Goal: Use online tool/utility: Utilize a website feature to perform a specific function

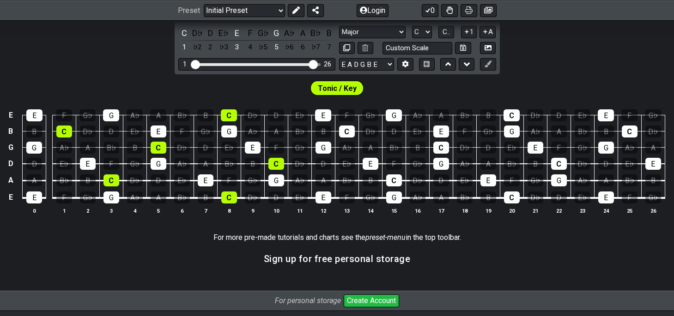
scroll to position [419, 0]
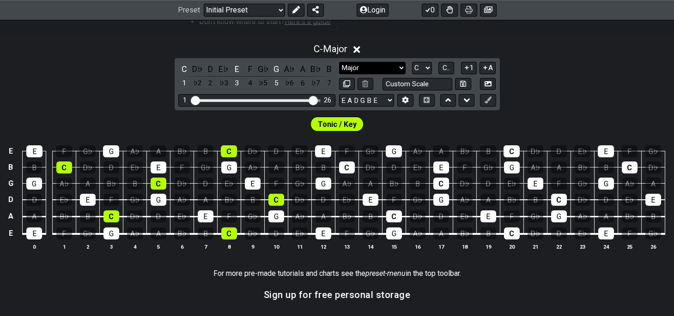
click at [339, 62] on select "Minor Pentatonic Click to edit Minor Pentatonic Major Pentatonic Minor Blues Ma…" at bounding box center [372, 68] width 67 height 12
select select "Minor Pentatonic"
click option "Minor Pentatonic" at bounding box center [0, 0] width 0 height 0
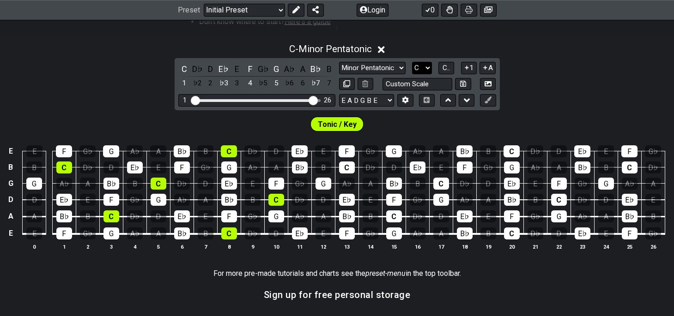
click at [412, 62] on select "A♭ A A♯ B♭ B C C♯ D♭ D D♯ E♭ E F F♯ G♭ G G♯" at bounding box center [422, 68] width 20 height 12
select select "A"
click option "A" at bounding box center [0, 0] width 0 height 0
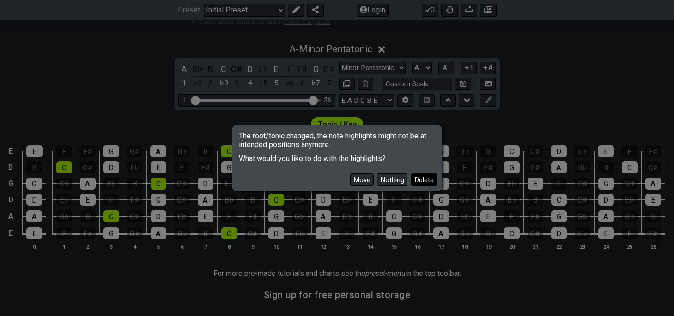
click at [420, 180] on button "Delete" at bounding box center [424, 180] width 26 height 12
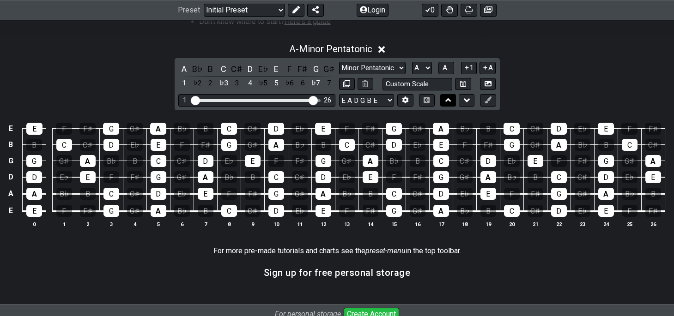
click at [448, 100] on icon at bounding box center [448, 100] width 6 height 4
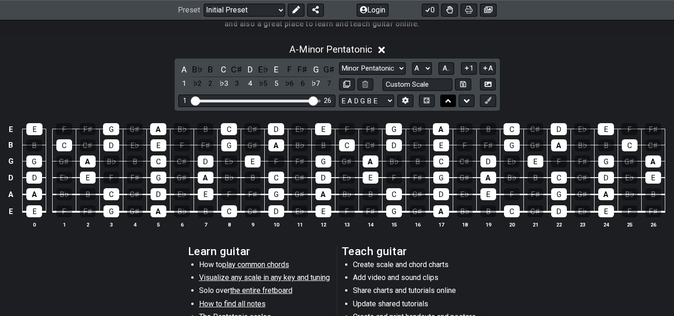
click at [448, 100] on icon at bounding box center [448, 101] width 6 height 4
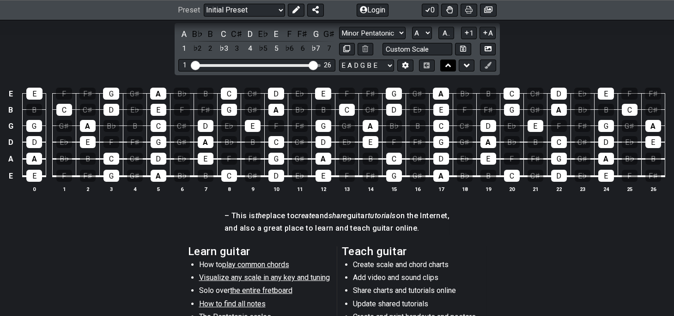
scroll to position [240, 0]
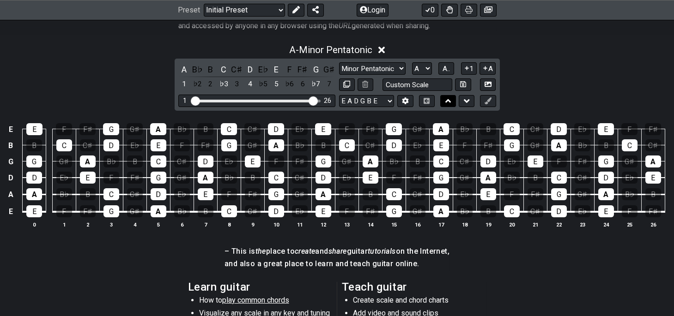
click at [448, 100] on icon at bounding box center [448, 101] width 6 height 4
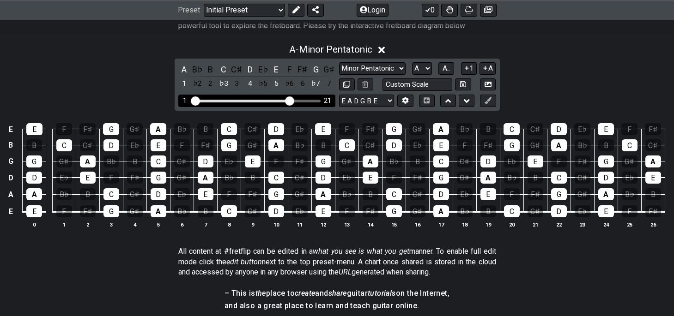
drag, startPoint x: 314, startPoint y: 98, endPoint x: 292, endPoint y: 99, distance: 21.7
click at [292, 100] on input "Visible fret range" at bounding box center [256, 100] width 131 height 0
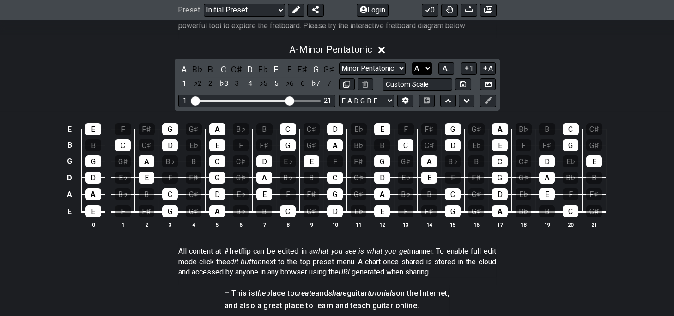
click at [412, 62] on select "A♭ A A♯ B♭ B C C♯ D♭ D D♯ E♭ E F F♯ G♭ G G♯" at bounding box center [422, 68] width 20 height 12
click option "A" at bounding box center [0, 0] width 0 height 0
click at [449, 70] on span "A.." at bounding box center [445, 68] width 7 height 8
click at [449, 69] on span "1..7" at bounding box center [446, 68] width 11 height 8
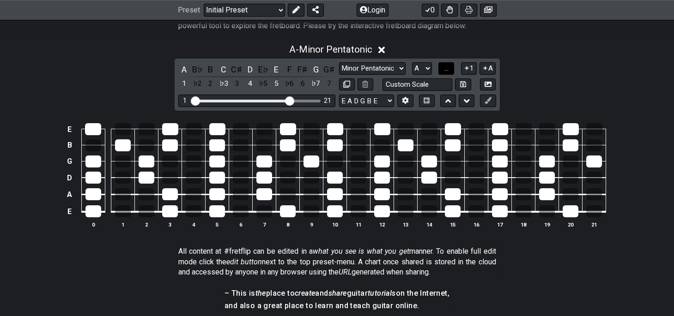
click at [443, 68] on button "..." at bounding box center [446, 68] width 16 height 12
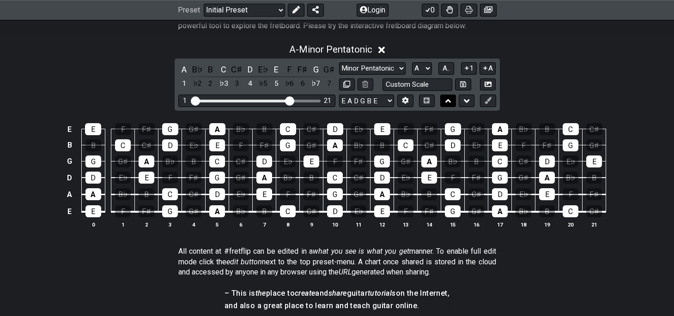
click at [446, 101] on icon at bounding box center [448, 101] width 6 height 4
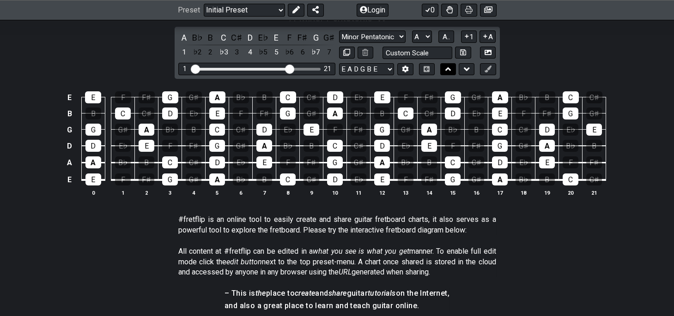
scroll to position [166, 0]
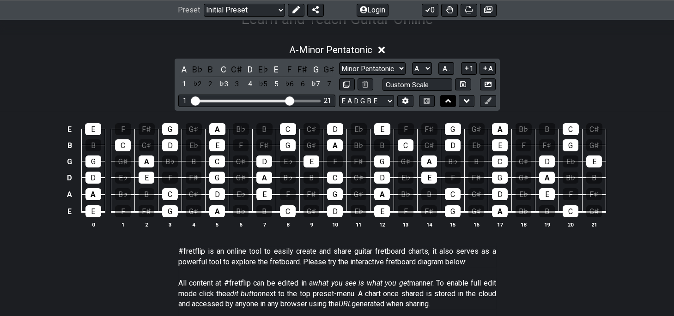
click at [446, 101] on icon at bounding box center [448, 101] width 6 height 4
click at [463, 100] on button at bounding box center [467, 101] width 16 height 12
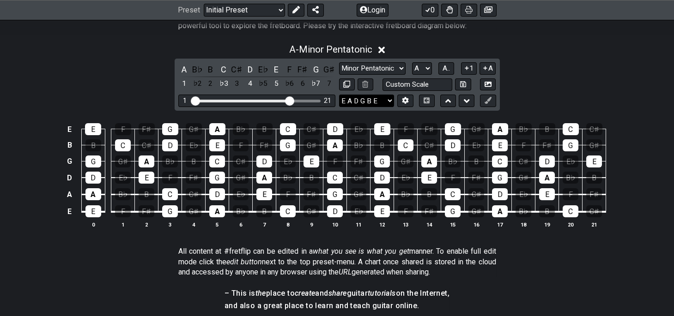
click at [339, 95] on select "E A D G B E E A D G B E E A D G B E B E A D F♯ B A D G C E A D A D G B E E♭ A♭ …" at bounding box center [366, 101] width 55 height 12
click at [537, 271] on section "All content at #fretflip can be edited in a what you see is what you get manner…" at bounding box center [337, 264] width 674 height 42
click at [407, 103] on icon at bounding box center [405, 100] width 7 height 7
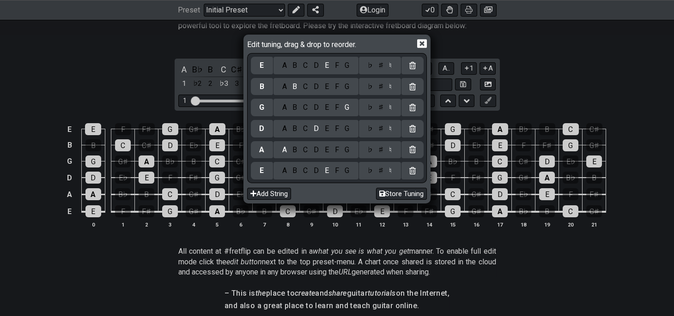
click at [533, 254] on div "Edit tuning, drag & drop to reorder. E A B C D E F G ♭ ♯ ♮ B A B C D E F G ♭ ♯ …" at bounding box center [337, 158] width 674 height 316
click at [423, 42] on icon at bounding box center [422, 44] width 10 height 10
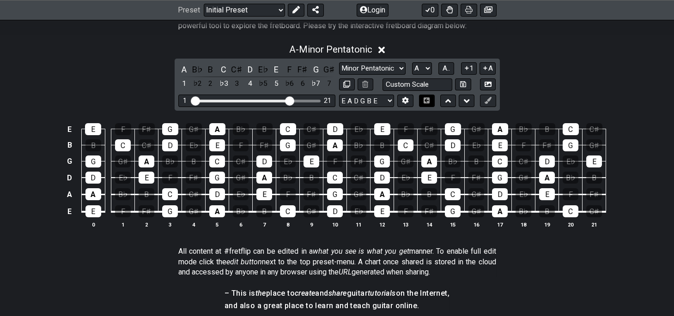
click at [426, 100] on icon at bounding box center [426, 100] width 7 height 6
click at [426, 101] on icon at bounding box center [427, 100] width 6 height 6
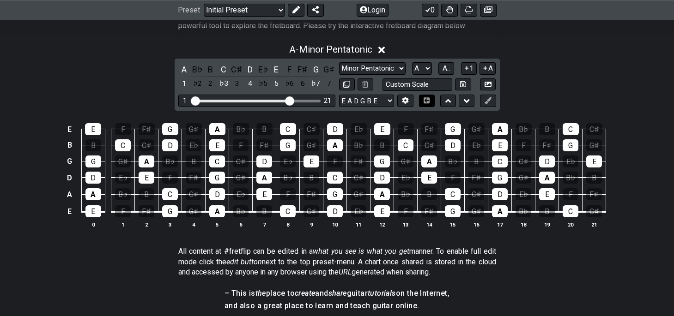
click at [422, 101] on button at bounding box center [427, 101] width 16 height 12
click at [471, 65] on button "1" at bounding box center [469, 68] width 16 height 12
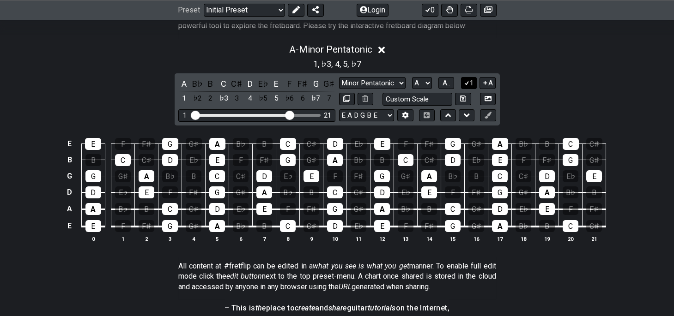
click at [469, 84] on icon at bounding box center [466, 82] width 9 height 7
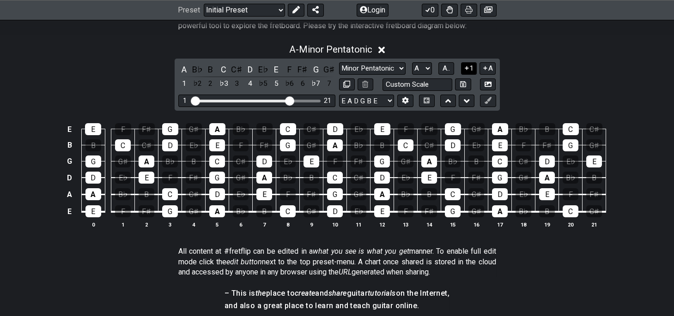
click at [469, 84] on button at bounding box center [463, 85] width 16 height 12
select select "Custom Scale"
click at [473, 73] on button "1" at bounding box center [469, 68] width 16 height 12
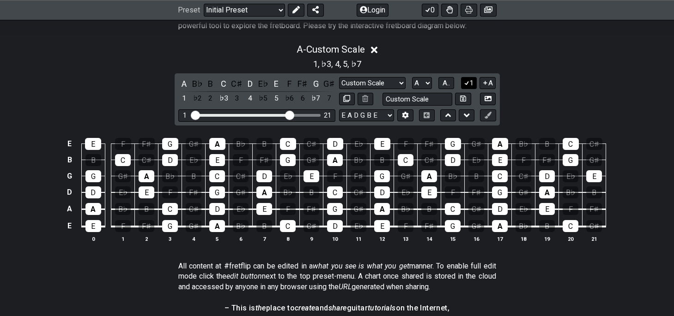
click at [469, 83] on icon at bounding box center [466, 82] width 9 height 7
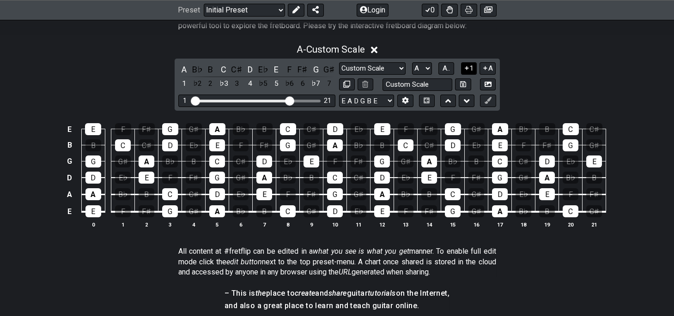
click at [469, 83] on button at bounding box center [463, 85] width 16 height 12
click at [472, 69] on button "1" at bounding box center [469, 68] width 16 height 12
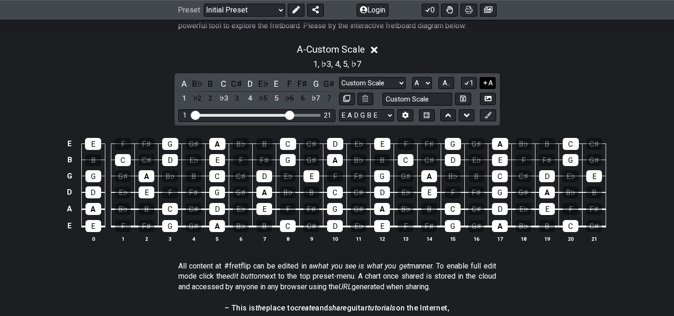
click at [488, 85] on button "A" at bounding box center [487, 83] width 16 height 12
click at [488, 83] on button "A" at bounding box center [487, 83] width 16 height 12
click at [471, 83] on button "1" at bounding box center [469, 83] width 16 height 12
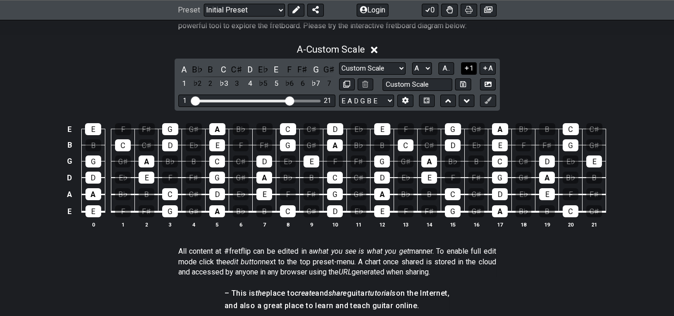
click at [470, 68] on button "1" at bounding box center [469, 68] width 16 height 12
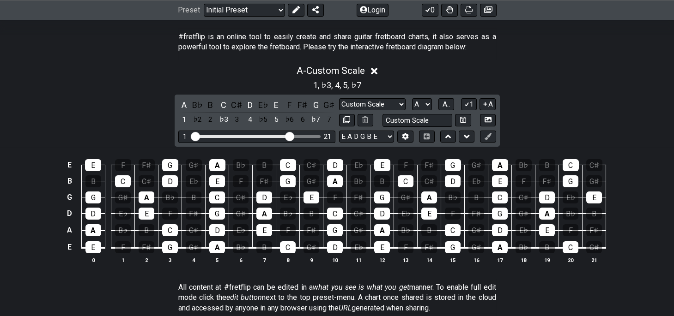
scroll to position [172, 0]
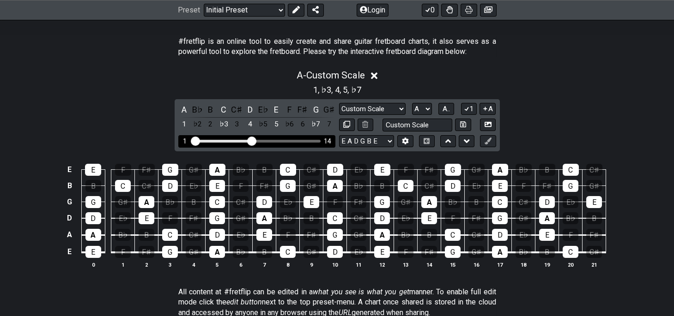
drag, startPoint x: 291, startPoint y: 137, endPoint x: 254, endPoint y: 139, distance: 37.5
click at [254, 140] on input "Visible fret range" at bounding box center [256, 140] width 131 height 0
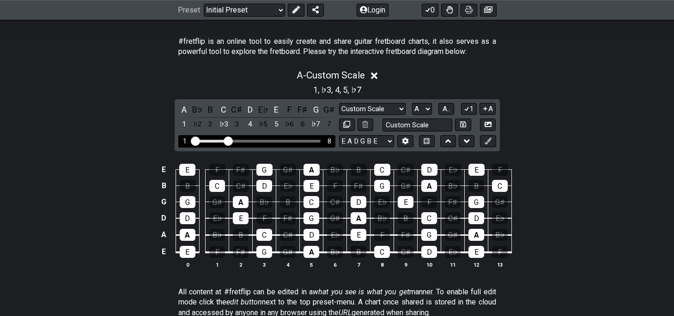
drag, startPoint x: 253, startPoint y: 139, endPoint x: 229, endPoint y: 144, distance: 24.5
click at [229, 140] on input "Visible fret range" at bounding box center [256, 140] width 131 height 0
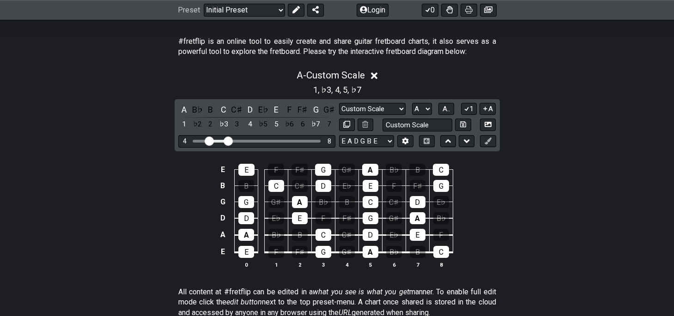
drag, startPoint x: 198, startPoint y: 140, endPoint x: 212, endPoint y: 148, distance: 16.3
click at [209, 140] on input "Visible fret range" at bounding box center [256, 140] width 131 height 0
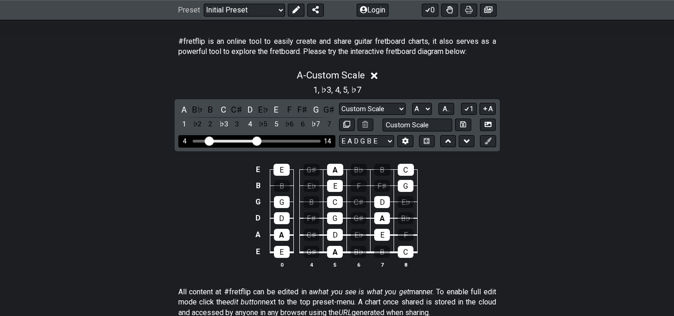
drag, startPoint x: 230, startPoint y: 139, endPoint x: 255, endPoint y: 138, distance: 25.0
click at [255, 140] on input "Visible fret range" at bounding box center [256, 140] width 131 height 0
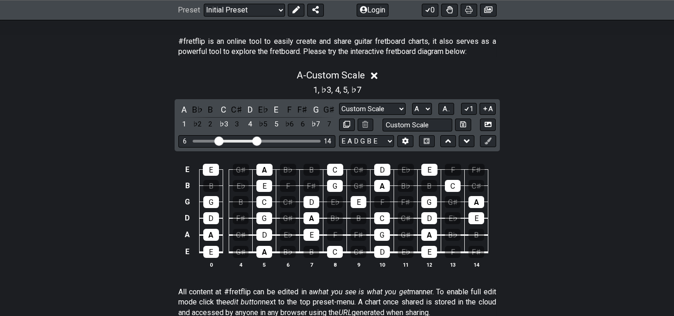
drag, startPoint x: 208, startPoint y: 138, endPoint x: 227, endPoint y: 146, distance: 20.7
click at [218, 140] on input "Visible fret range" at bounding box center [256, 140] width 131 height 0
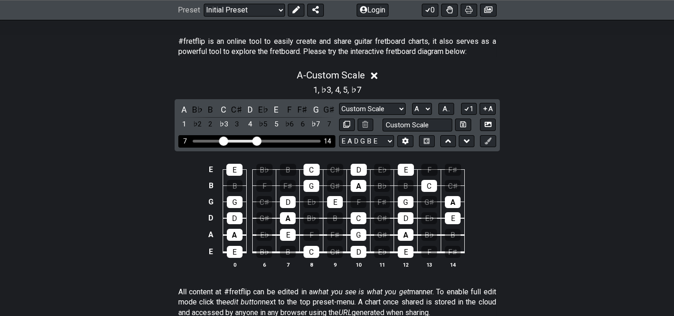
drag, startPoint x: 218, startPoint y: 139, endPoint x: 225, endPoint y: 140, distance: 8.0
click at [225, 140] on input "Visible fret range" at bounding box center [256, 140] width 131 height 0
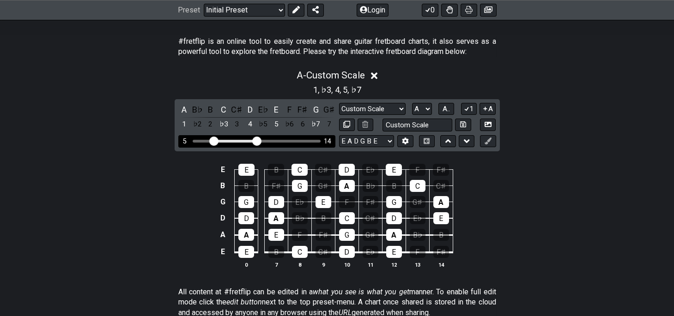
drag, startPoint x: 225, startPoint y: 139, endPoint x: 216, endPoint y: 140, distance: 9.3
click at [216, 140] on input "Visible fret range" at bounding box center [256, 140] width 131 height 0
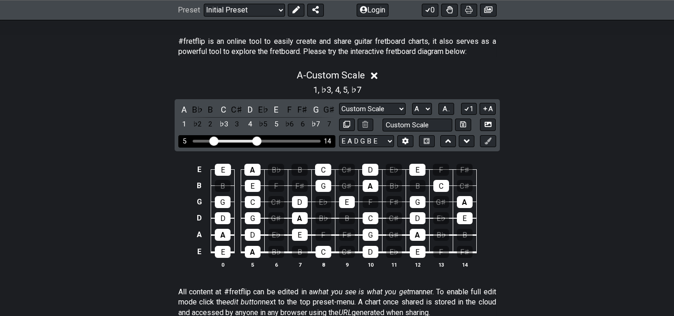
drag, startPoint x: 210, startPoint y: 136, endPoint x: 190, endPoint y: 139, distance: 20.7
click at [188, 139] on div "5 14" at bounding box center [256, 141] width 157 height 12
drag, startPoint x: 212, startPoint y: 138, endPoint x: 192, endPoint y: 139, distance: 20.3
click at [192, 140] on input "Visible fret range" at bounding box center [256, 140] width 131 height 0
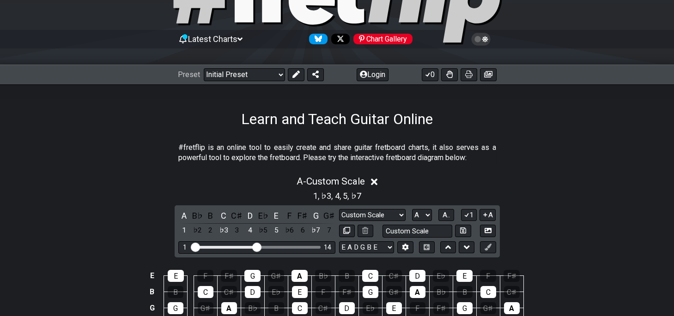
scroll to position [102, 0]
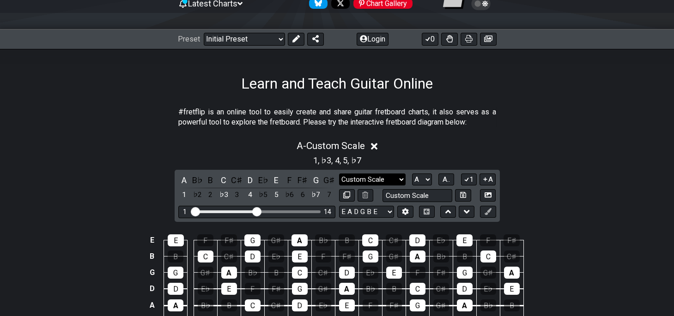
click at [339, 174] on select "Minor Pentatonic Custom Scale Minor Pentatonic Major Pentatonic Minor Blues Maj…" at bounding box center [372, 180] width 67 height 12
select select "Major Pentatonic"
click option "Major Pentatonic" at bounding box center [0, 0] width 0 height 0
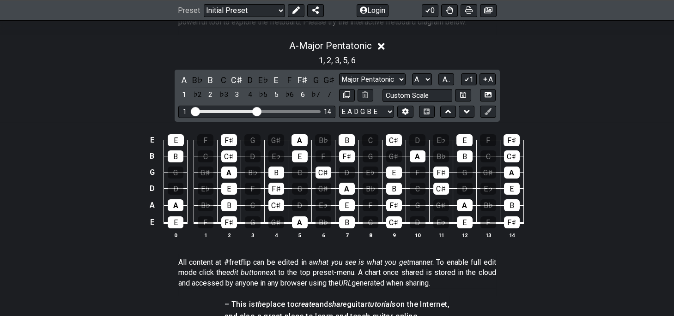
scroll to position [204, 0]
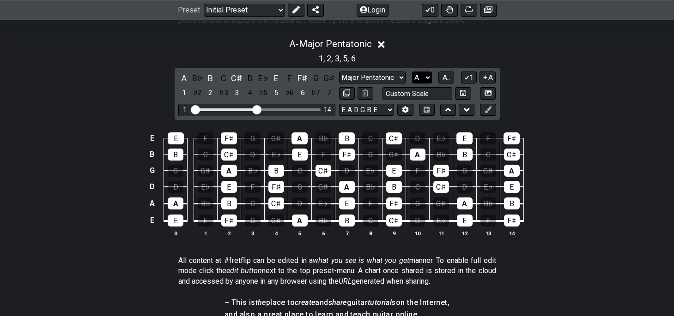
click at [412, 72] on select "A♭ A A♯ B♭ B C C♯ D♭ D D♯ E♭ E F F♯ G♭ G G♯" at bounding box center [422, 78] width 20 height 12
select select "C"
click option "C" at bounding box center [0, 0] width 0 height 0
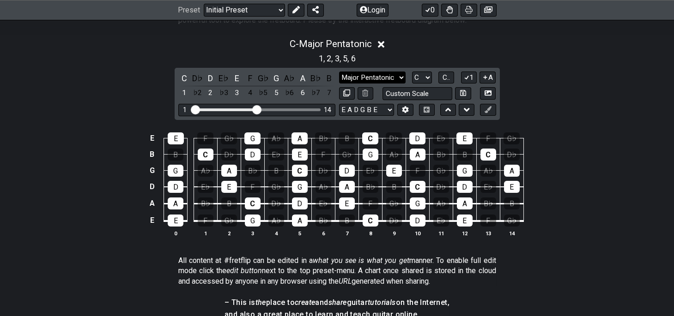
click at [339, 72] on select "Minor Pentatonic Custom Scale Minor Pentatonic Major Pentatonic Minor Blues Maj…" at bounding box center [372, 78] width 67 height 12
select select "Minor Pentatonic"
click option "Minor Pentatonic" at bounding box center [0, 0] width 0 height 0
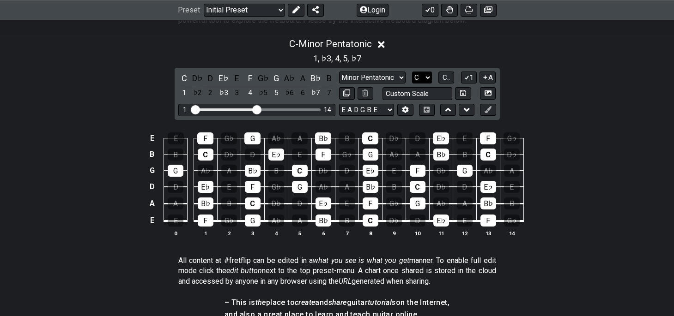
click at [412, 72] on select "A♭ A A♯ B♭ B C C♯ D♭ D D♯ E♭ E F F♯ G♭ G G♯" at bounding box center [422, 78] width 20 height 12
select select "G"
click option "G" at bounding box center [0, 0] width 0 height 0
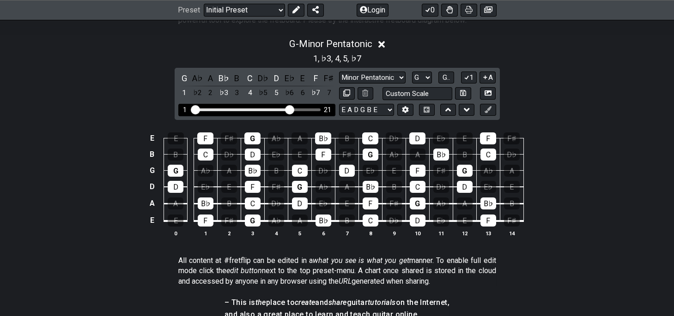
drag, startPoint x: 259, startPoint y: 109, endPoint x: 291, endPoint y: 105, distance: 32.9
click at [291, 109] on input "Visible fret range" at bounding box center [256, 109] width 131 height 0
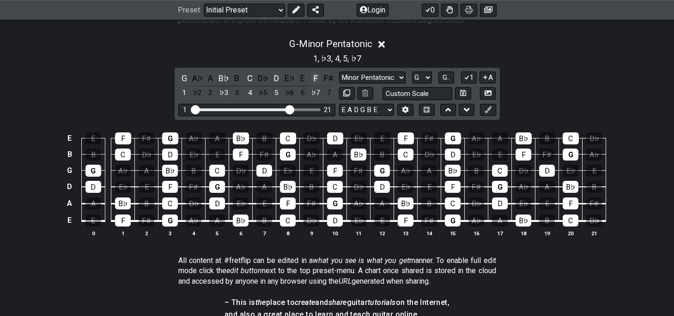
click at [315, 77] on div "F" at bounding box center [316, 78] width 12 height 12
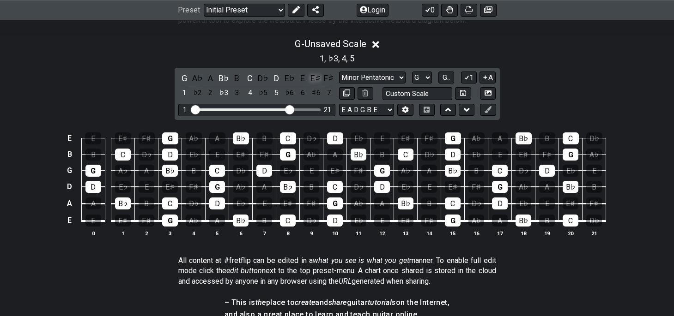
click at [315, 79] on div "E♯" at bounding box center [316, 78] width 12 height 12
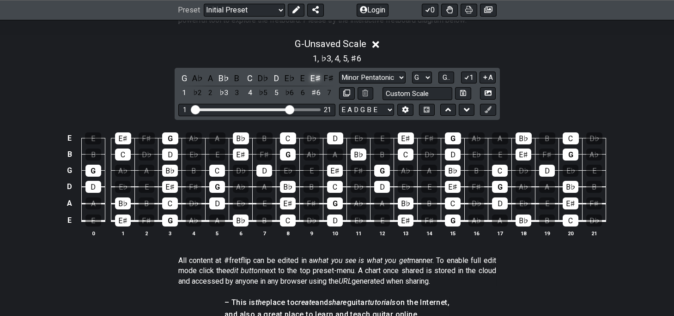
click at [314, 77] on div "E♯" at bounding box center [316, 78] width 12 height 12
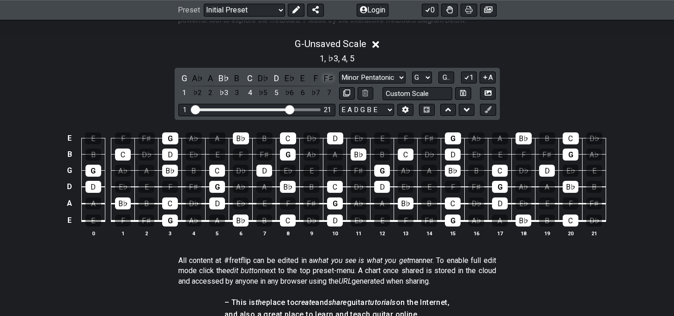
click at [327, 77] on div "F♯" at bounding box center [329, 78] width 12 height 12
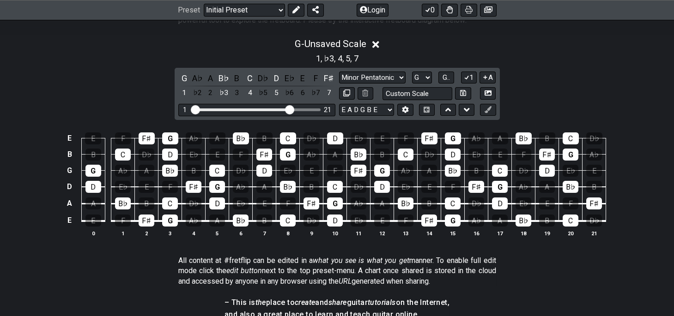
drag, startPoint x: 377, startPoint y: 42, endPoint x: 376, endPoint y: 66, distance: 24.0
click at [377, 43] on icon at bounding box center [375, 44] width 7 height 7
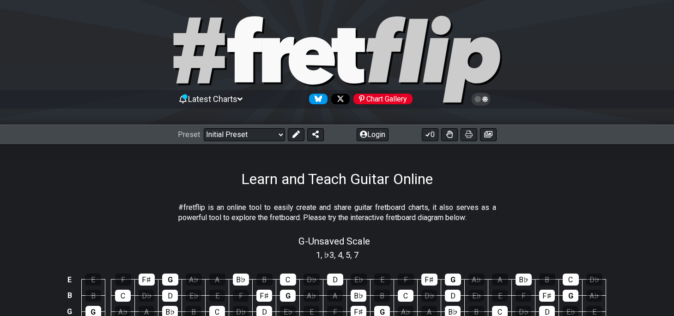
scroll to position [0, 0]
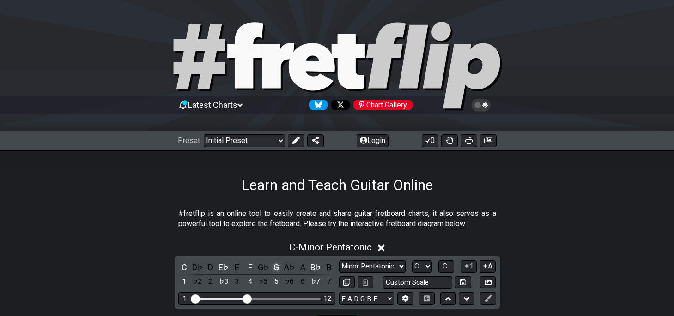
scroll to position [102, 0]
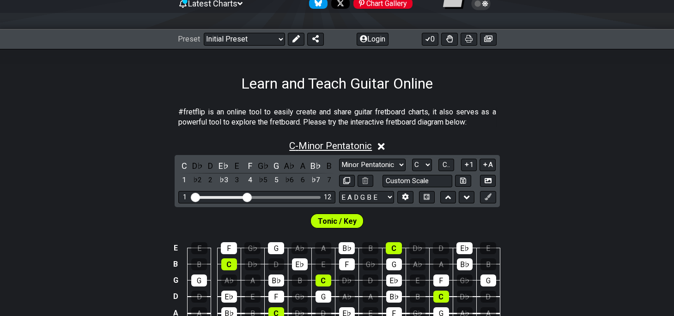
click at [293, 144] on span "C - Minor Pentatonic" at bounding box center [330, 145] width 83 height 11
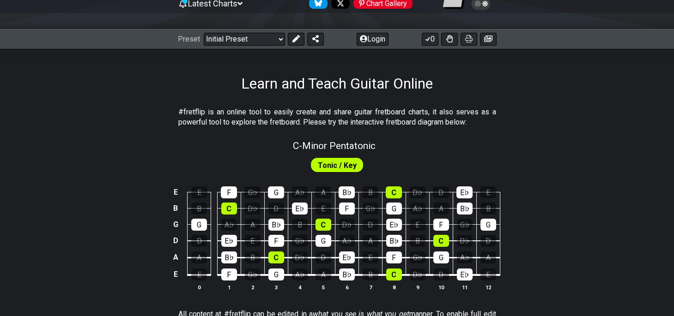
drag, startPoint x: 331, startPoint y: 166, endPoint x: 66, endPoint y: 118, distance: 269.5
click at [330, 166] on span "Tonic / Key" at bounding box center [337, 165] width 39 height 13
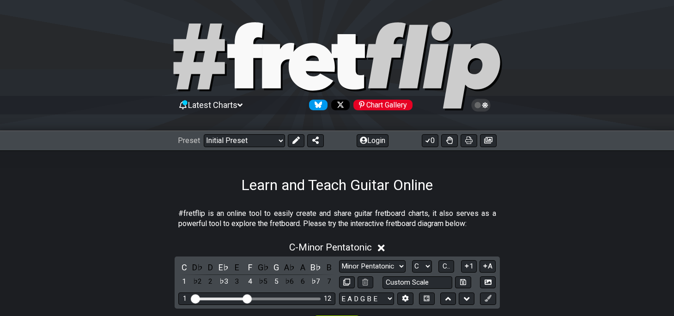
scroll to position [102, 0]
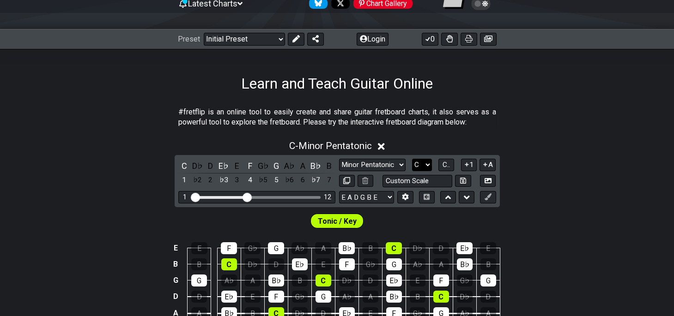
click at [412, 159] on select "A♭ A A♯ B♭ B C C♯ D♭ D D♯ E♭ E F F♯ G♭ G G♯" at bounding box center [422, 165] width 20 height 12
click option "G" at bounding box center [0, 0] width 0 height 0
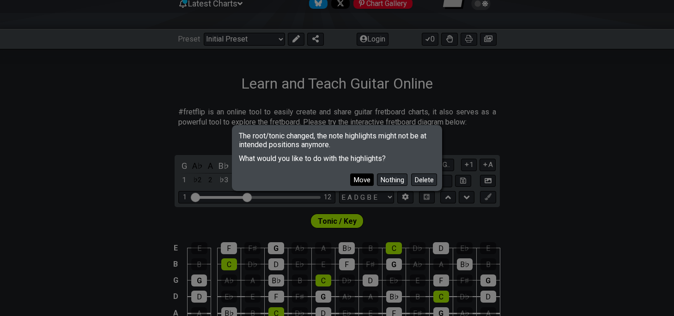
click at [367, 180] on button "Move" at bounding box center [362, 180] width 24 height 12
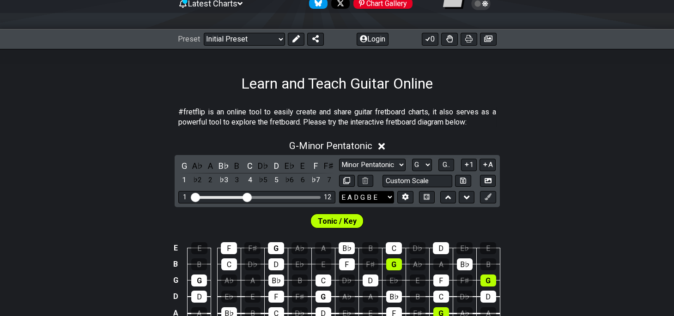
scroll to position [204, 0]
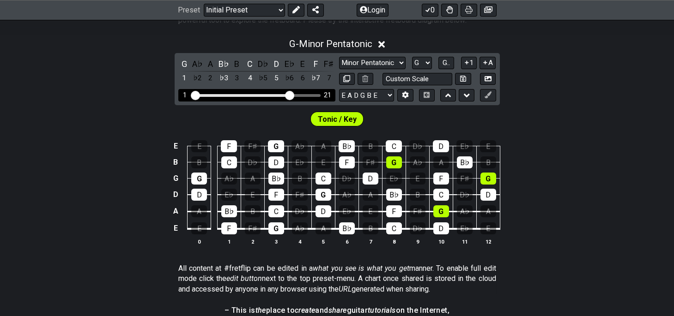
drag, startPoint x: 248, startPoint y: 93, endPoint x: 290, endPoint y: 96, distance: 41.7
click at [290, 95] on input "Visible fret range" at bounding box center [256, 95] width 131 height 0
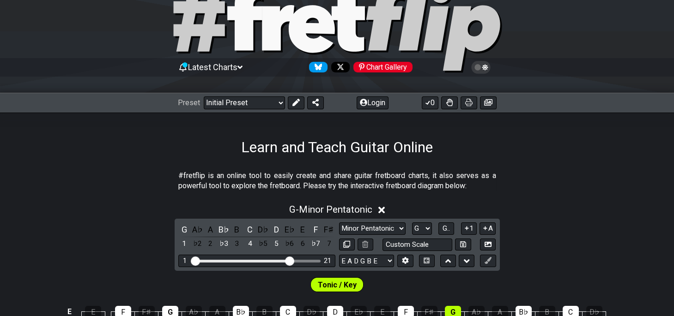
scroll to position [51, 0]
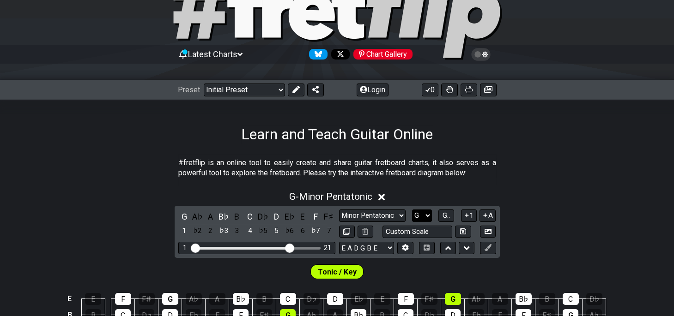
click at [412, 210] on select "A♭ A A♯ B♭ B C C♯ D♭ D D♯ E♭ E F F♯ G♭ G G♯" at bounding box center [422, 216] width 20 height 12
select select "C"
click option "C" at bounding box center [0, 0] width 0 height 0
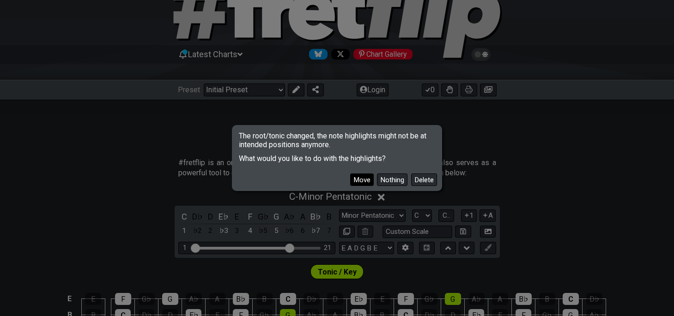
drag, startPoint x: 368, startPoint y: 180, endPoint x: 359, endPoint y: 181, distance: 9.3
click at [368, 180] on button "Move" at bounding box center [362, 180] width 24 height 12
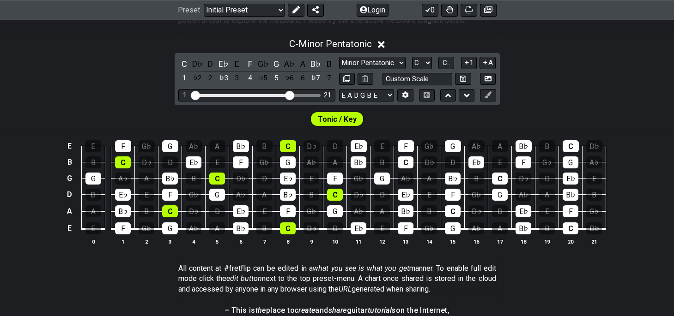
scroll to position [153, 0]
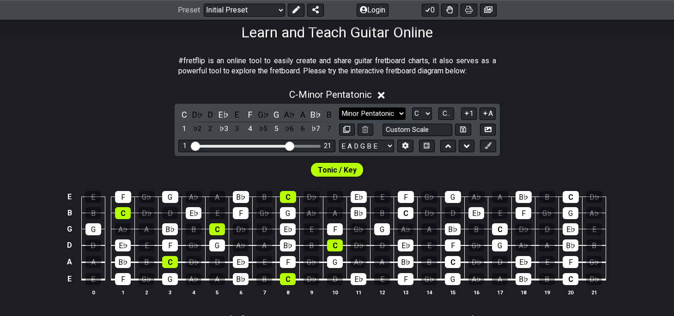
click at [339, 108] on select "Minor Pentatonic Click to edit Minor Pentatonic Major Pentatonic Minor Blues Ma…" at bounding box center [372, 114] width 67 height 12
click option "Major Pentatonic" at bounding box center [0, 0] width 0 height 0
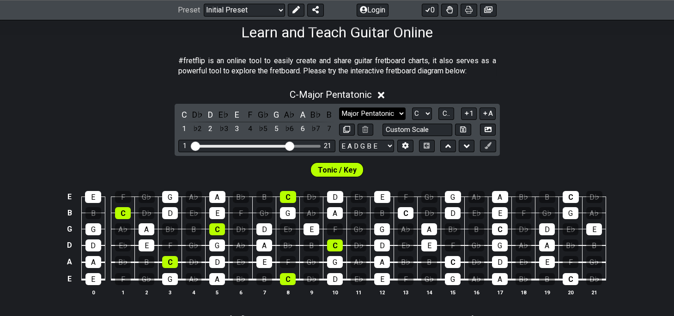
click at [339, 108] on select "Minor Pentatonic Click to edit Minor Pentatonic Major Pentatonic Minor Blues Ma…" at bounding box center [372, 114] width 67 height 12
click option "Minor Pentatonic" at bounding box center [0, 0] width 0 height 0
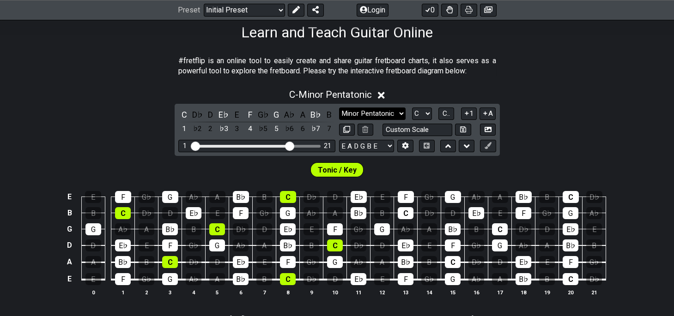
click at [339, 108] on select "Minor Pentatonic Click to edit Minor Pentatonic Major Pentatonic Minor Blues Ma…" at bounding box center [372, 114] width 67 height 12
click option "Major Pentatonic" at bounding box center [0, 0] width 0 height 0
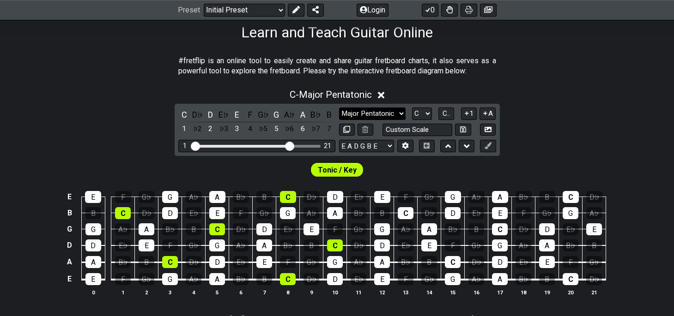
click at [339, 108] on select "Minor Pentatonic Click to edit Minor Pentatonic Major Pentatonic Minor Blues Ma…" at bounding box center [372, 114] width 67 height 12
click option "Major Pentatonic" at bounding box center [0, 0] width 0 height 0
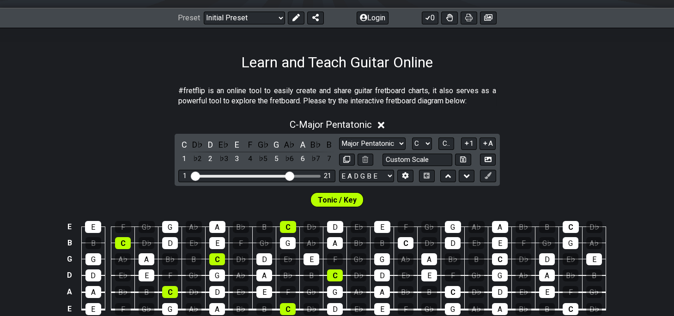
scroll to position [204, 0]
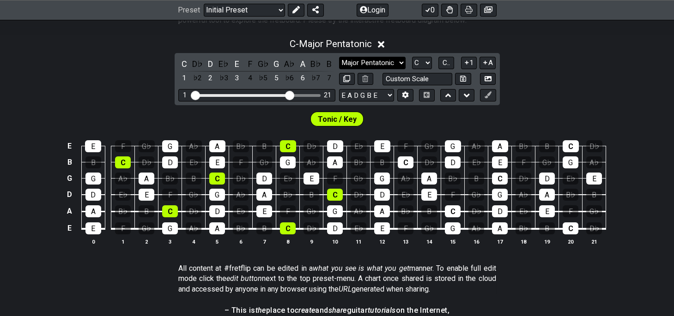
click at [339, 57] on select "Minor Pentatonic Click to edit Minor Pentatonic Major Pentatonic Minor Blues Ma…" at bounding box center [372, 63] width 67 height 12
click option "Minor Pentatonic" at bounding box center [0, 0] width 0 height 0
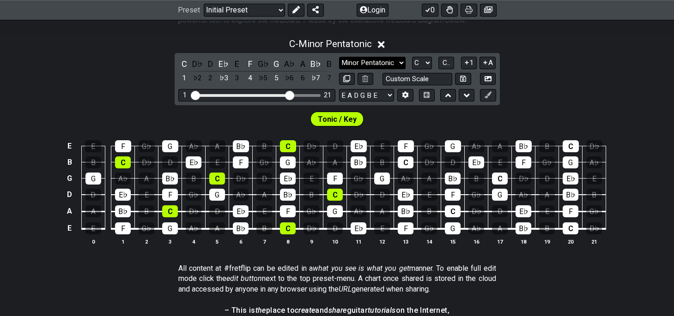
click at [339, 57] on select "Minor Pentatonic Click to edit Minor Pentatonic Major Pentatonic Minor Blues Ma…" at bounding box center [372, 63] width 67 height 12
select select "Major Pentatonic"
click option "Major Pentatonic" at bounding box center [0, 0] width 0 height 0
